Goal: Subscribe to service/newsletter

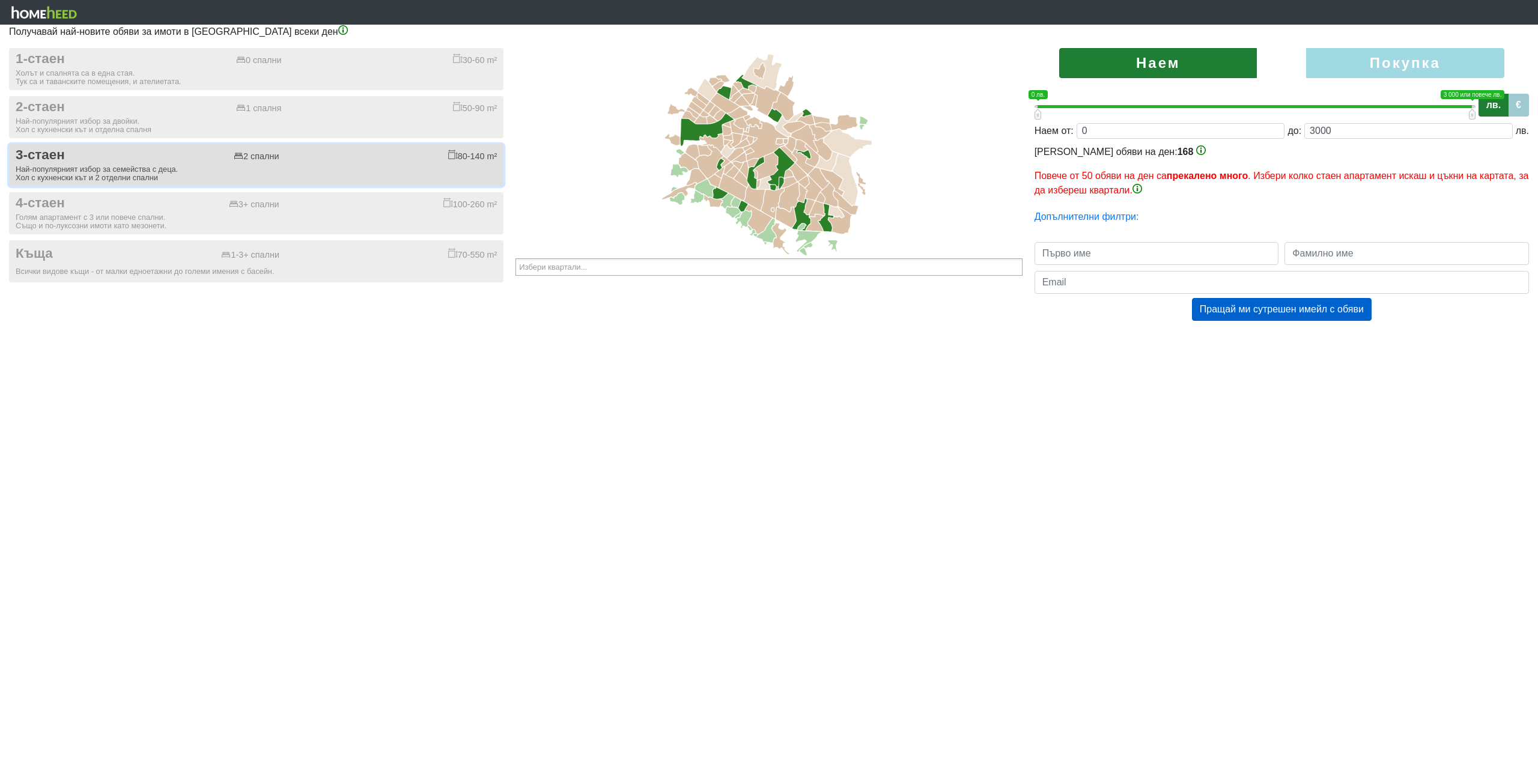
click at [122, 169] on div "Най-популярният избор за семейства с деца. Хол с кухненски кът и 2 отделни спал…" at bounding box center [256, 174] width 481 height 17
checkbox input "true"
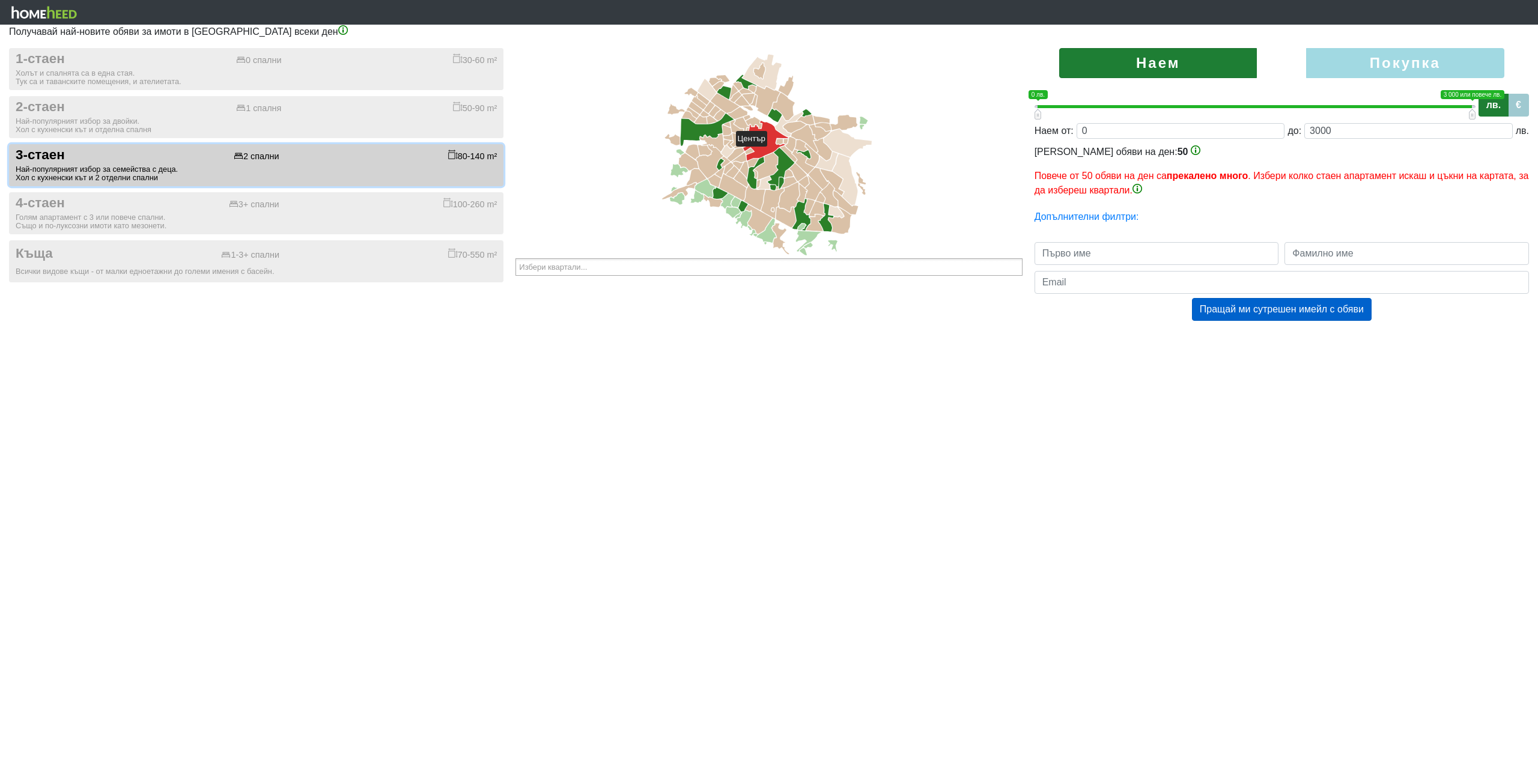
click at [764, 145] on icon at bounding box center [766, 141] width 45 height 40
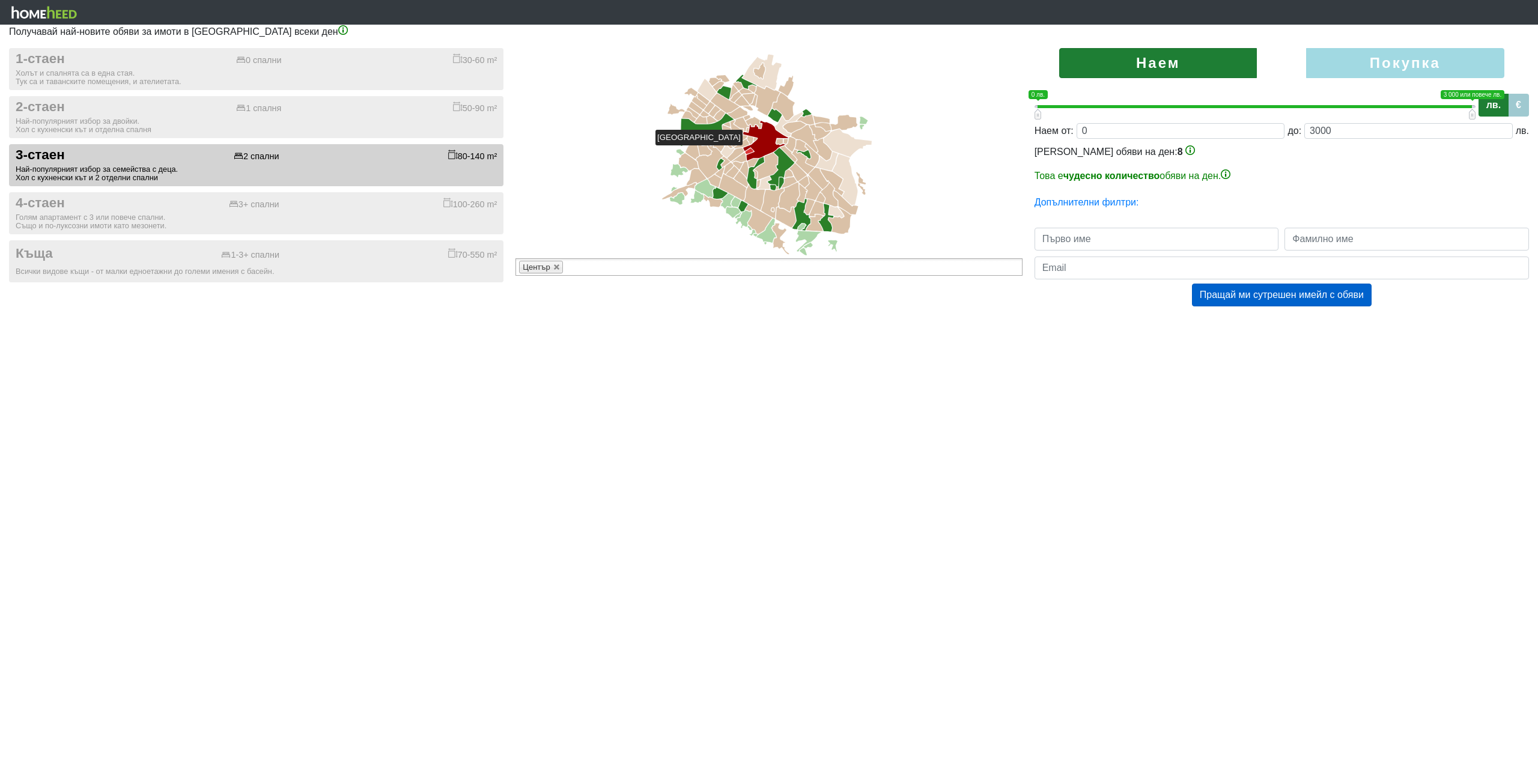
click at [749, 151] on icon at bounding box center [750, 151] width 8 height 6
click at [754, 163] on icon at bounding box center [754, 162] width 10 height 8
click at [773, 159] on icon at bounding box center [766, 166] width 23 height 27
click at [786, 149] on icon at bounding box center [789, 154] width 17 height 16
click at [779, 140] on icon at bounding box center [779, 142] width 6 height 5
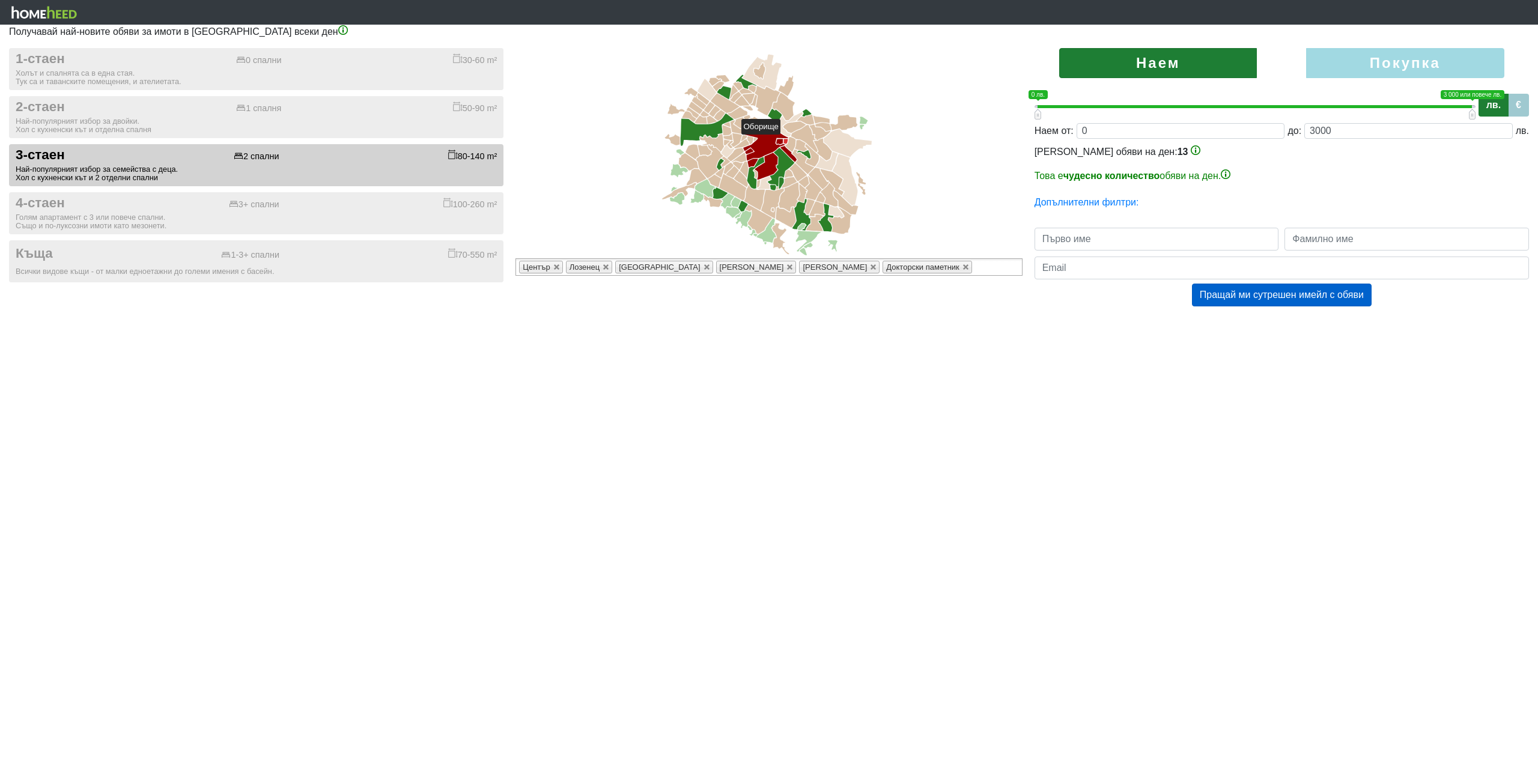
click at [786, 140] on icon at bounding box center [786, 141] width 5 height 5
click at [793, 142] on icon at bounding box center [791, 144] width 10 height 15
click at [1378, 64] on label "Покупка" at bounding box center [1405, 63] width 198 height 30
radio input "true"
type input "0;2000000"
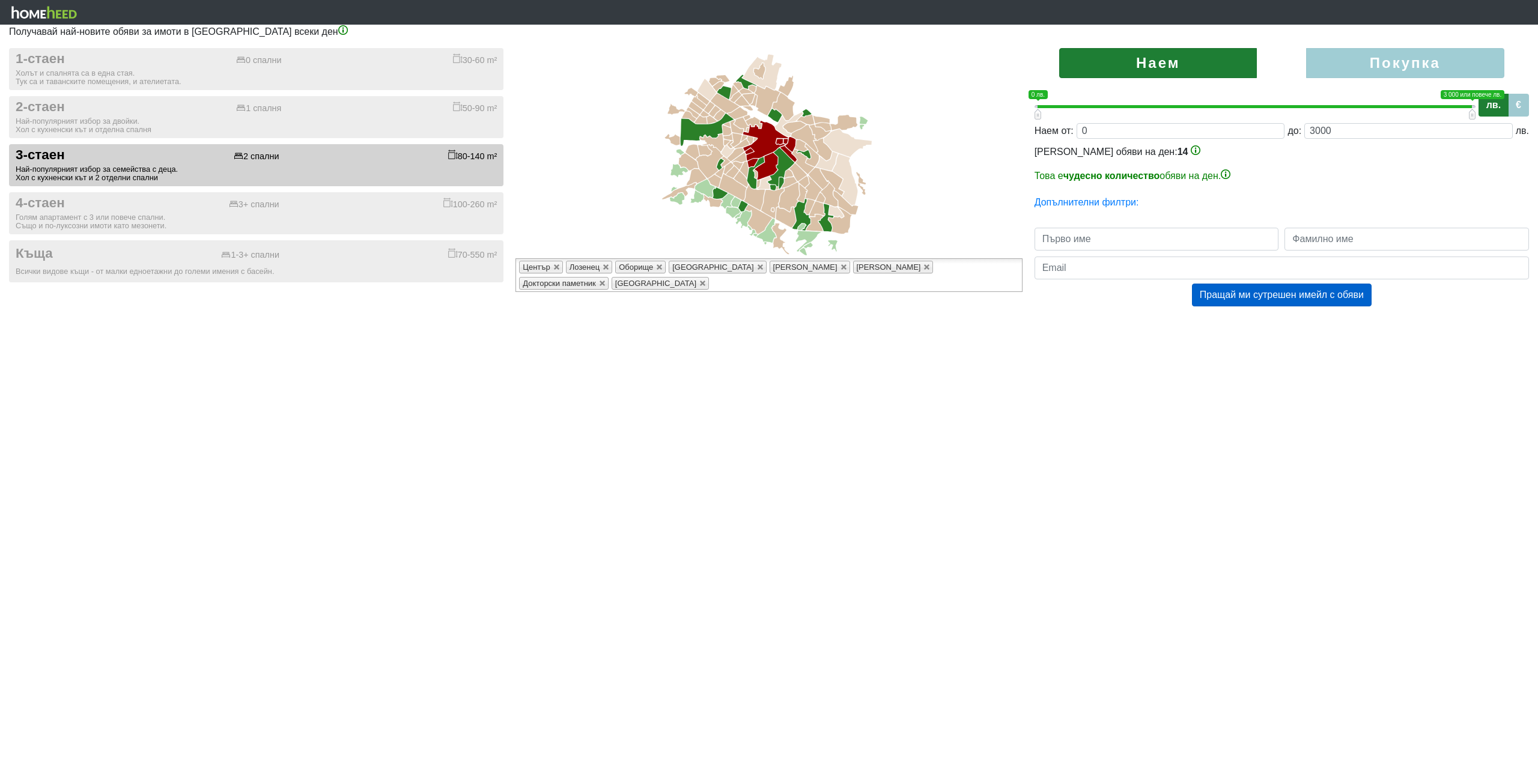
type input "2000000"
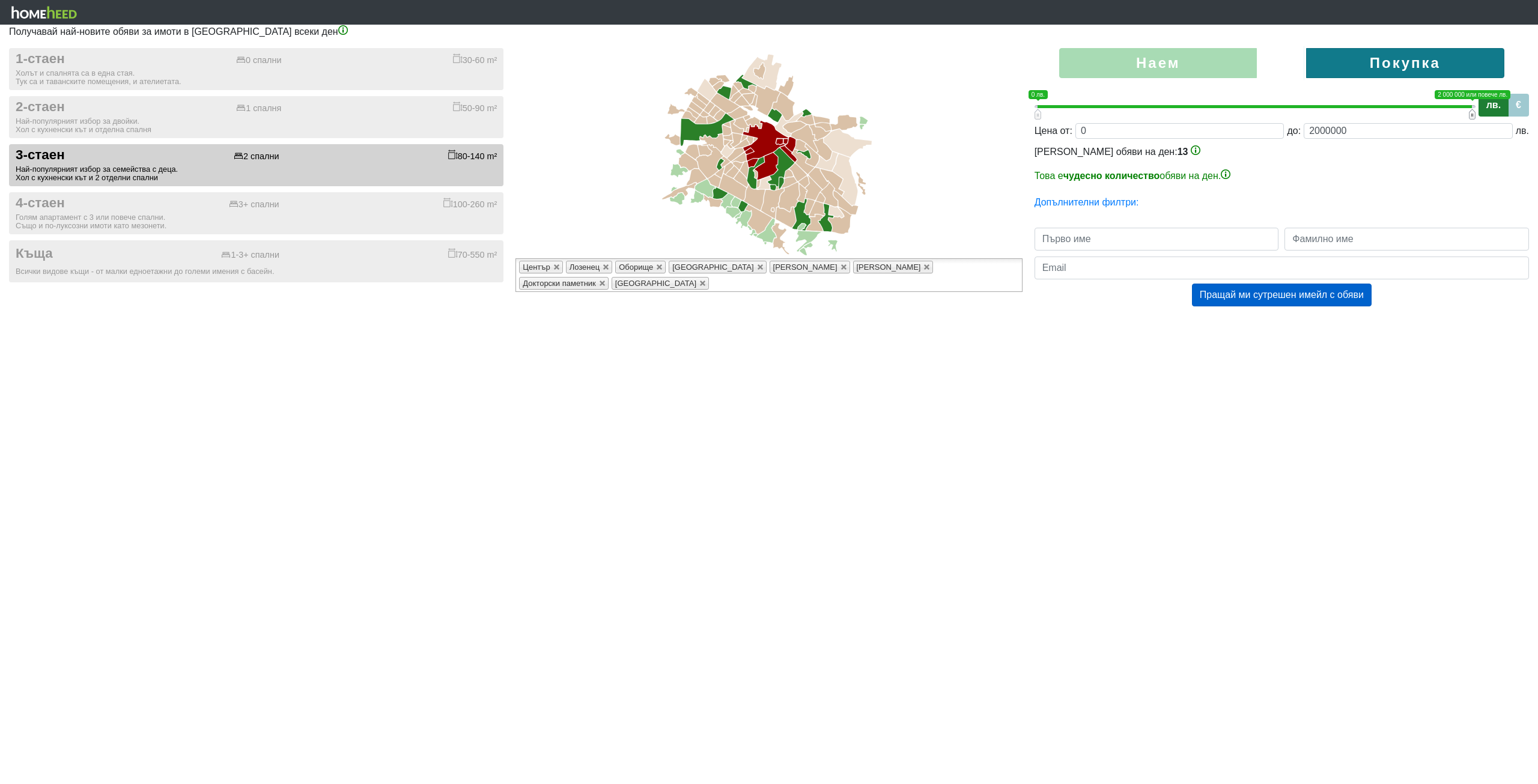
drag, startPoint x: 1472, startPoint y: 114, endPoint x: 1490, endPoint y: 115, distance: 18.0
click at [1490, 115] on div "0 1 0 лв. 2 000 000 или повече лв. 0 лв. — 2 000 000 или повече лв. 0;2000000 л…" at bounding box center [1282, 105] width 495 height 30
click at [1105, 238] on input "text" at bounding box center [1157, 239] width 245 height 23
type input "[PERSON_NAME]"
type input "Radulovikj"
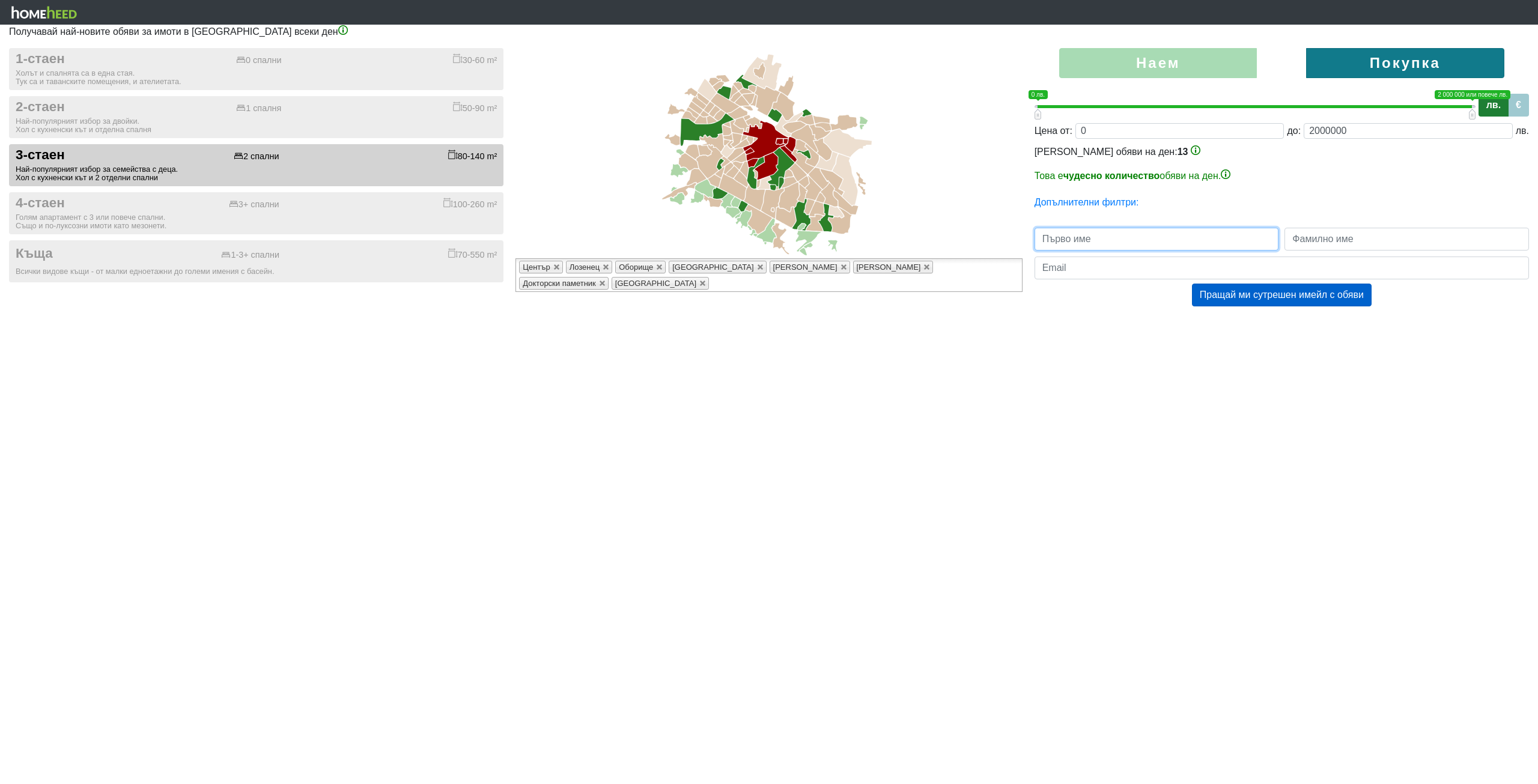
type input "[PERSON_NAME][EMAIL_ADDRESS][DOMAIN_NAME]"
click at [1248, 296] on button "Пращай ми сутрешен имейл с обяви" at bounding box center [1282, 294] width 180 height 23
